Goal: Information Seeking & Learning: Learn about a topic

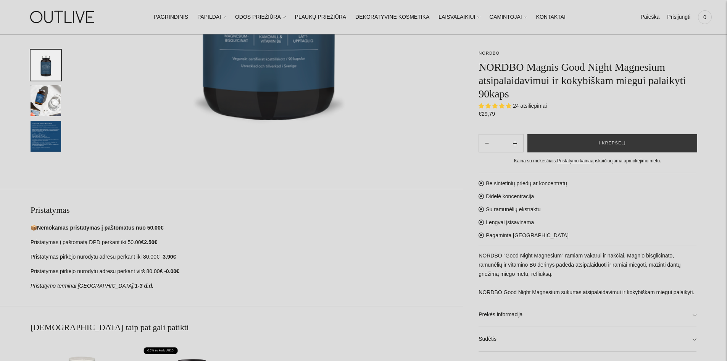
scroll to position [305, 0]
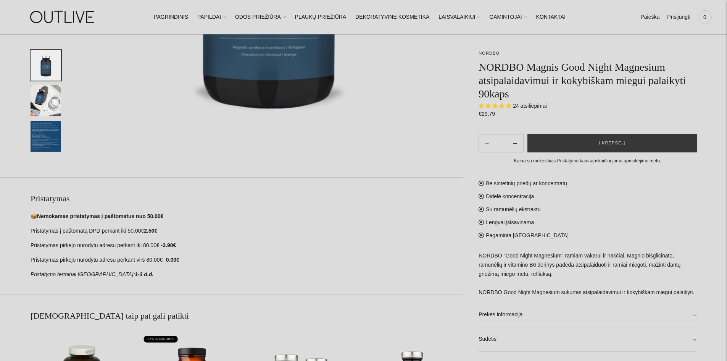
click at [54, 147] on img "Translation missing: en.general.accessibility.image_thumbail" at bounding box center [46, 136] width 31 height 31
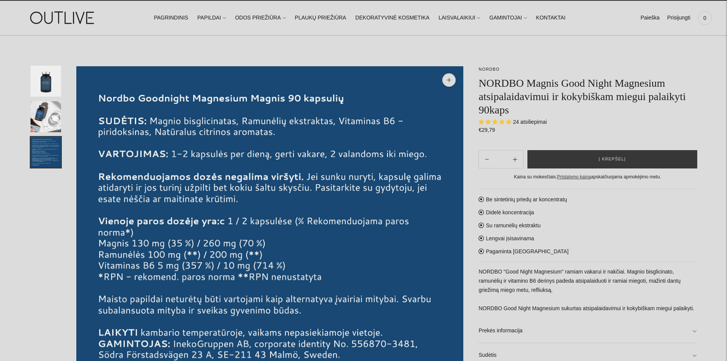
scroll to position [0, 0]
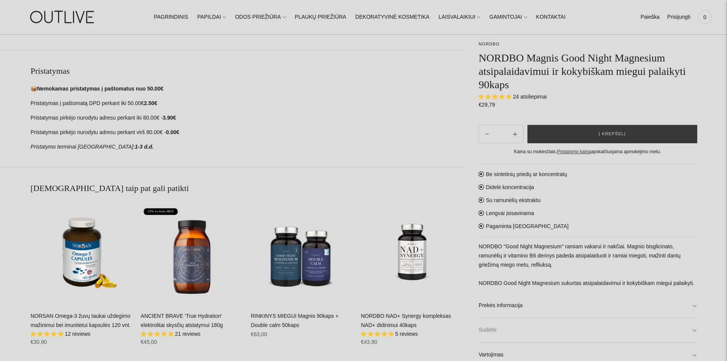
scroll to position [509, 0]
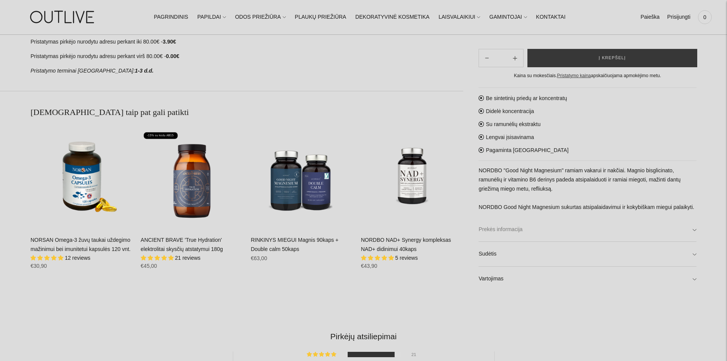
click at [561, 233] on link "Prekės informacija" at bounding box center [588, 229] width 218 height 24
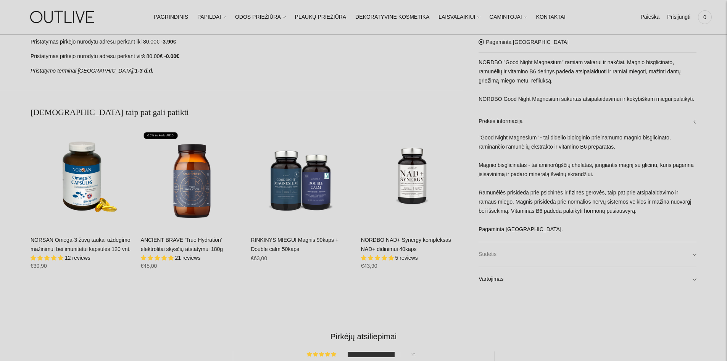
click at [551, 263] on link "Sudėtis" at bounding box center [588, 254] width 218 height 24
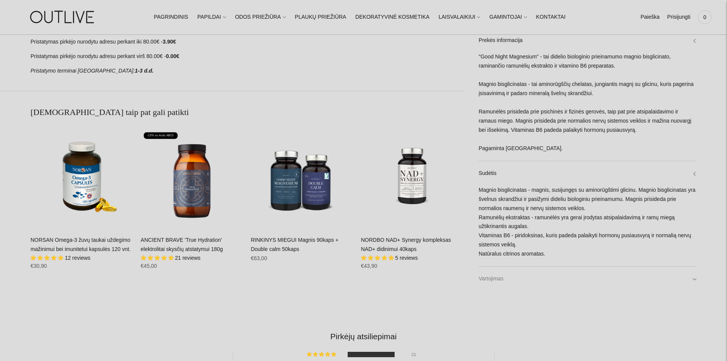
click at [692, 277] on link "Vartojimas" at bounding box center [588, 279] width 218 height 24
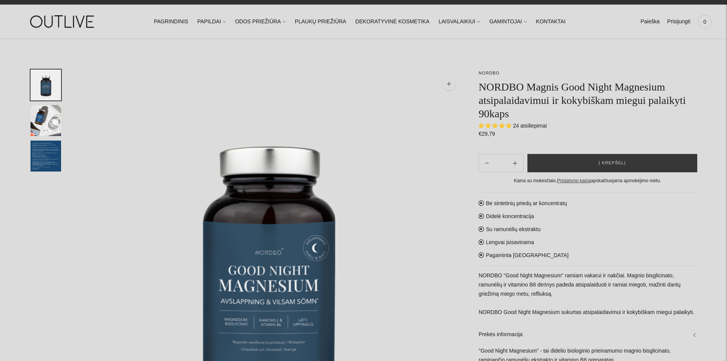
scroll to position [0, 0]
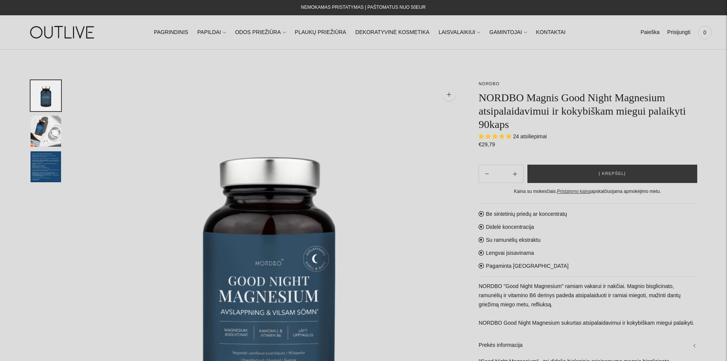
click at [46, 126] on img "Translation missing: en.general.accessibility.image_thumbail" at bounding box center [46, 131] width 31 height 31
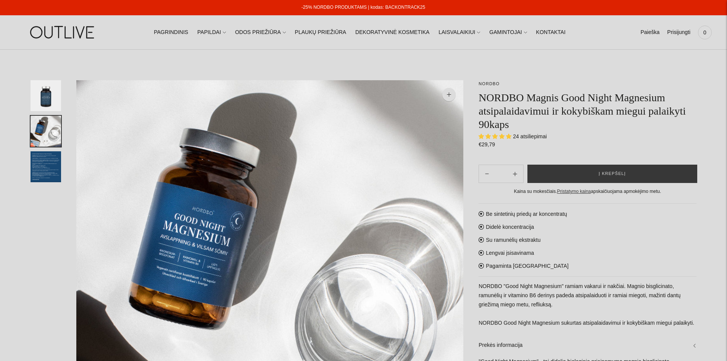
click at [40, 168] on img "Translation missing: en.general.accessibility.image_thumbail" at bounding box center [46, 166] width 31 height 31
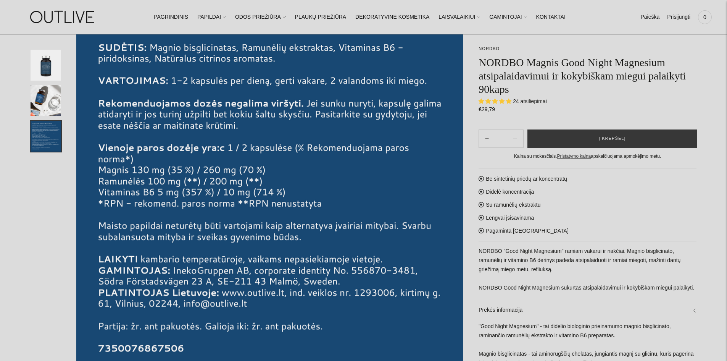
scroll to position [204, 0]
